Goal: Information Seeking & Learning: Learn about a topic

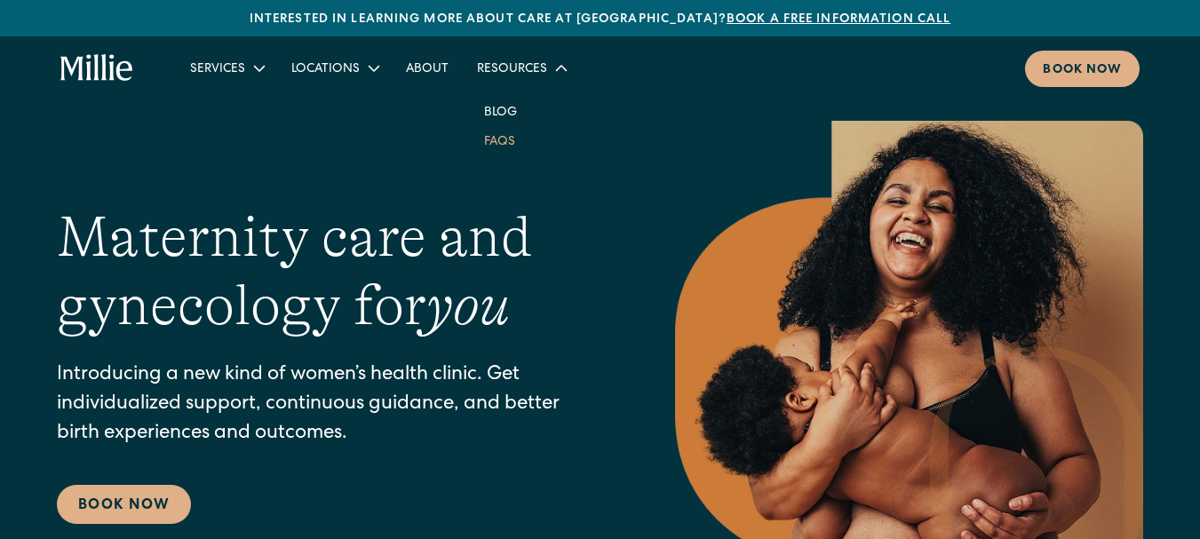
click at [509, 139] on link "FAQs" at bounding box center [500, 140] width 60 height 29
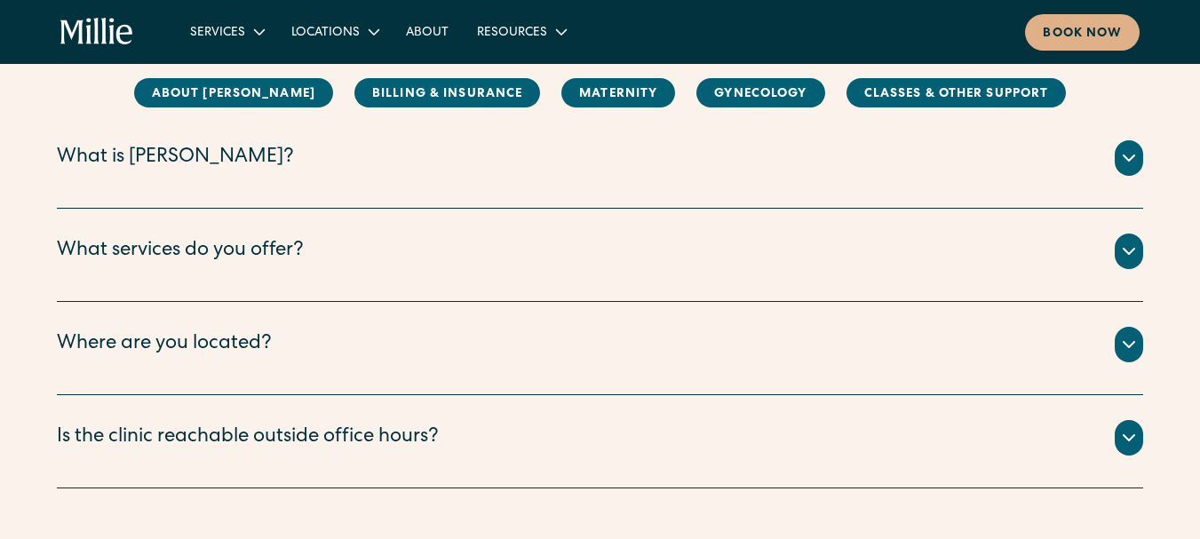
scroll to position [207, 0]
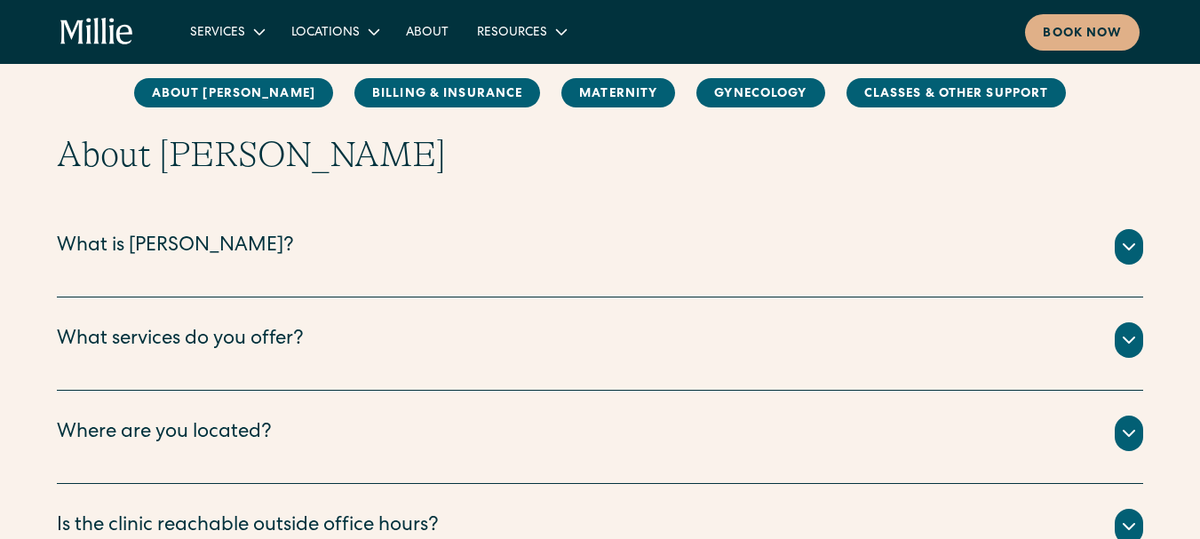
click at [1128, 242] on icon at bounding box center [1128, 246] width 21 height 21
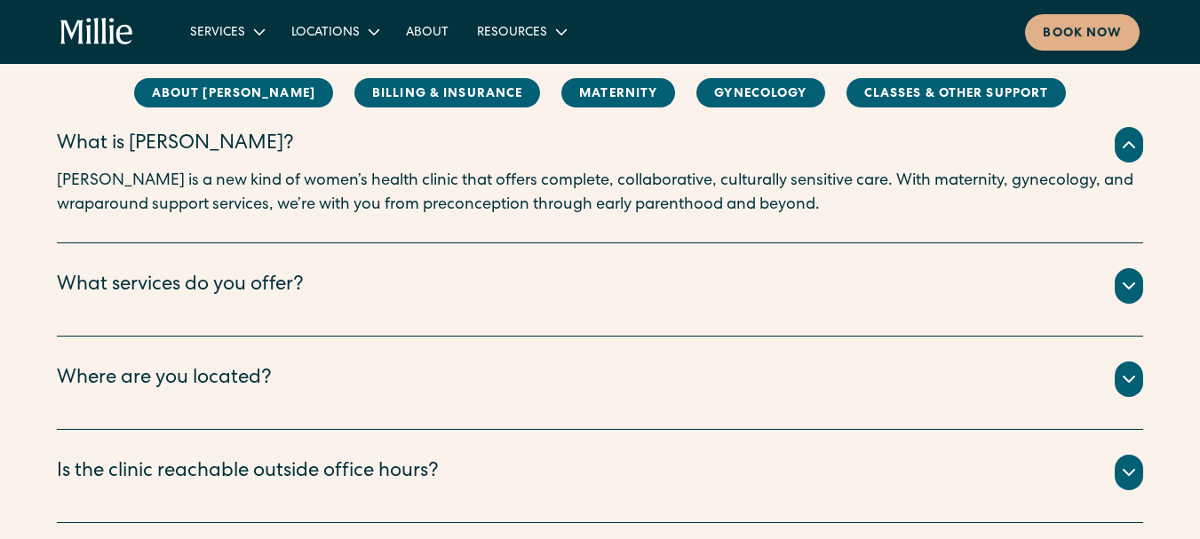
scroll to position [357, 0]
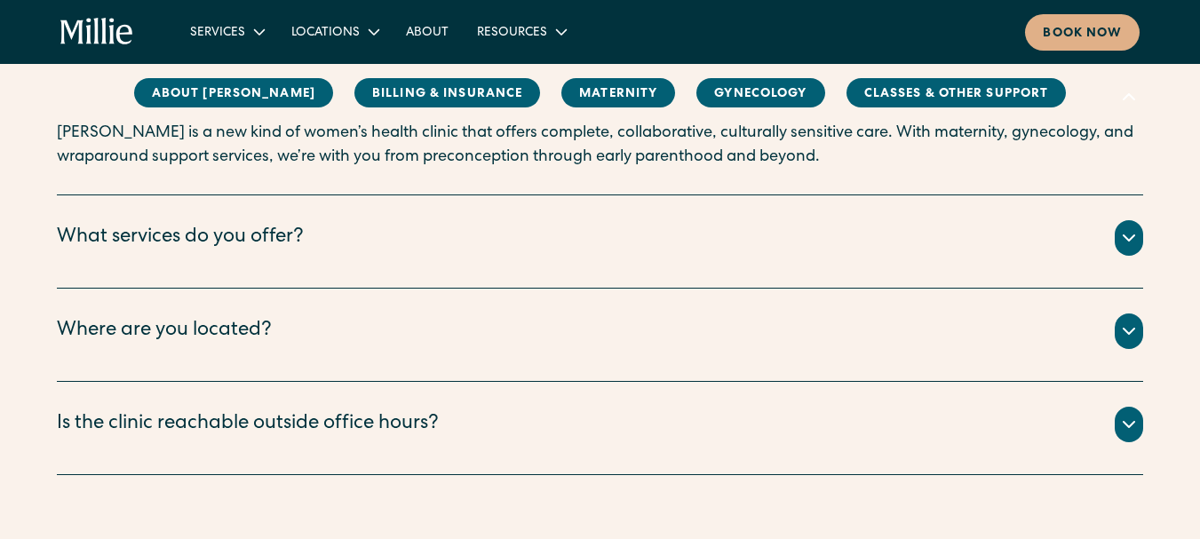
click at [1130, 236] on icon at bounding box center [1128, 237] width 21 height 21
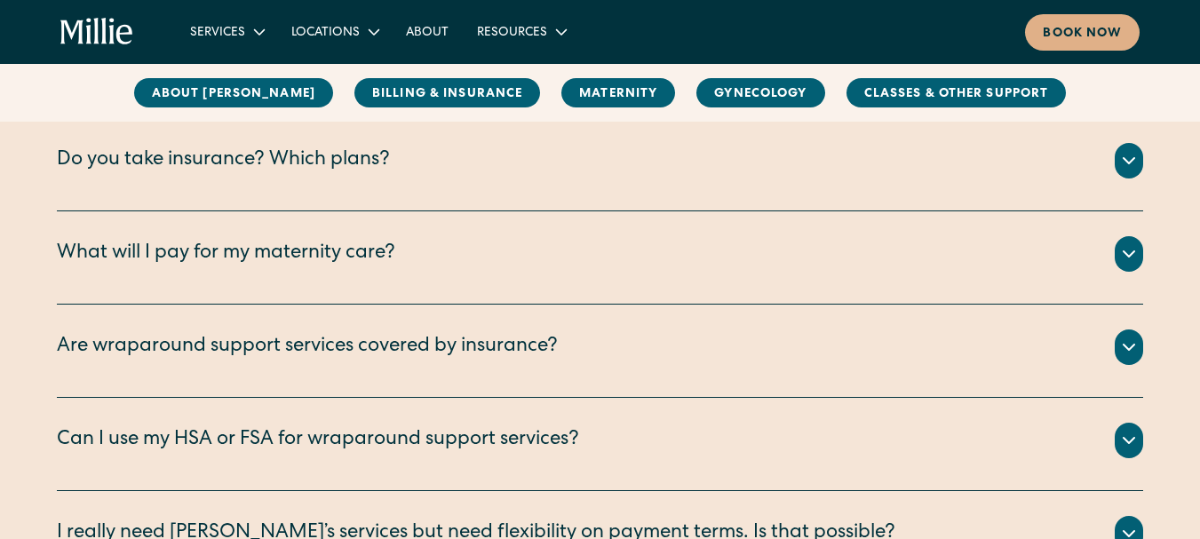
scroll to position [1014, 0]
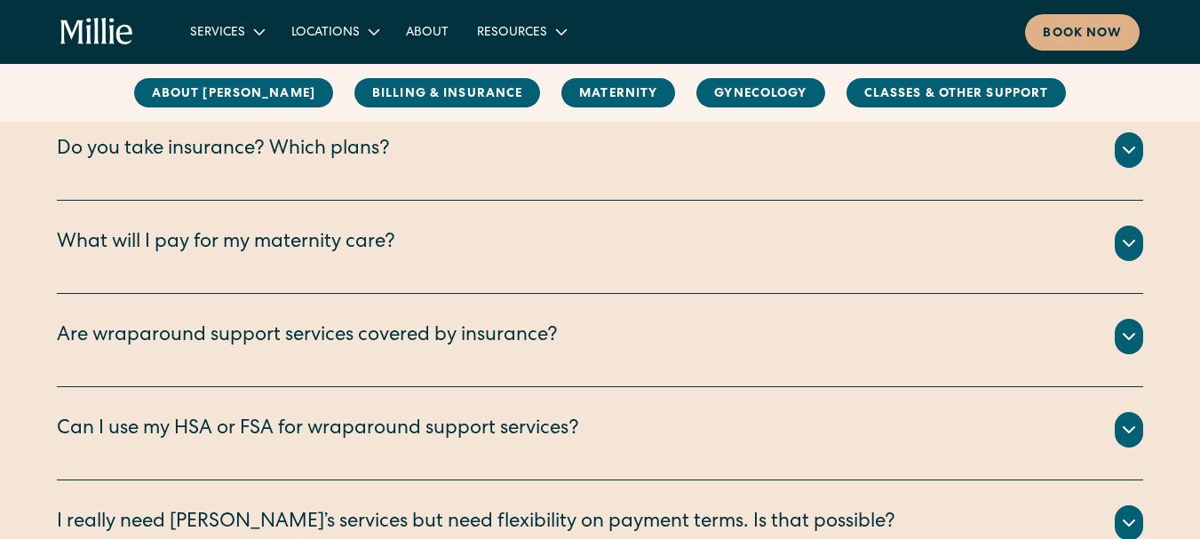
click at [1131, 143] on icon at bounding box center [1128, 149] width 21 height 21
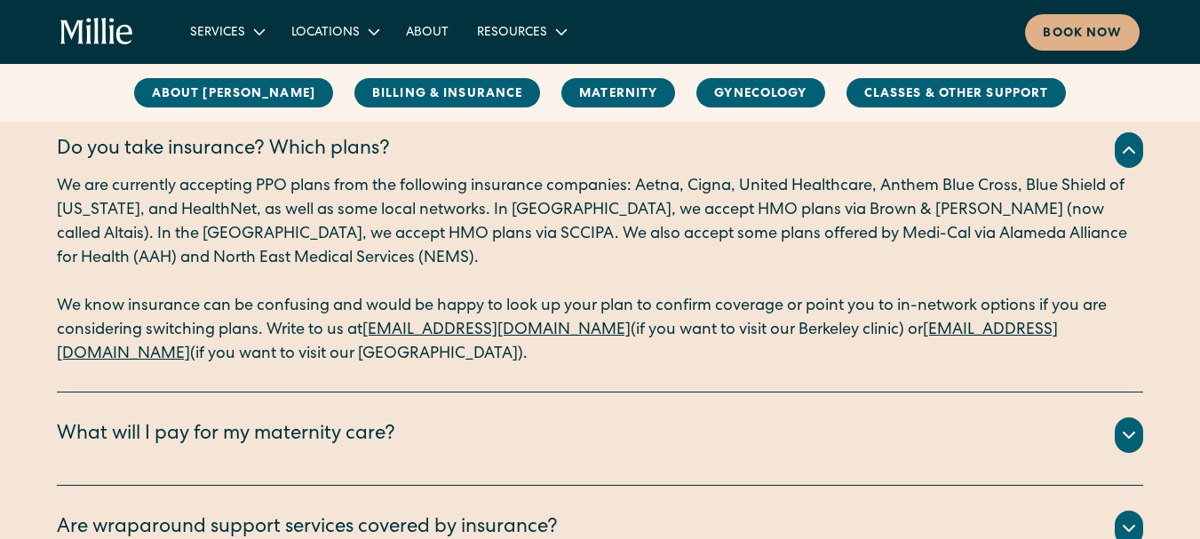
click at [1127, 195] on p "We are currently accepting PPO plans from the following insurance companies: Ae…" at bounding box center [600, 223] width 1086 height 96
